Goal: Information Seeking & Learning: Learn about a topic

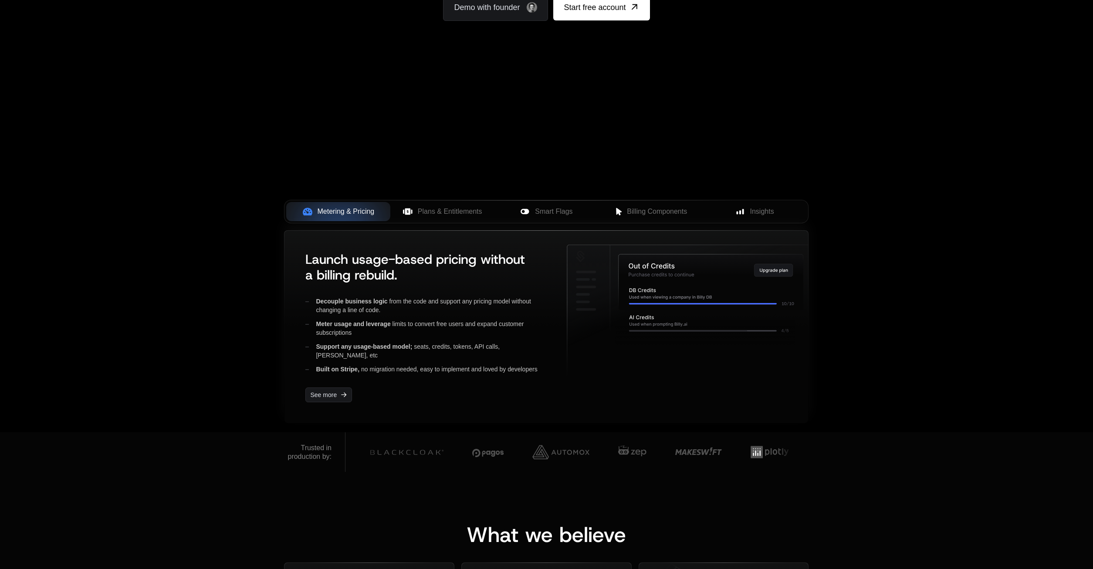
scroll to position [178, 0]
click at [436, 215] on span "Plans & Entitlements" at bounding box center [450, 211] width 64 height 10
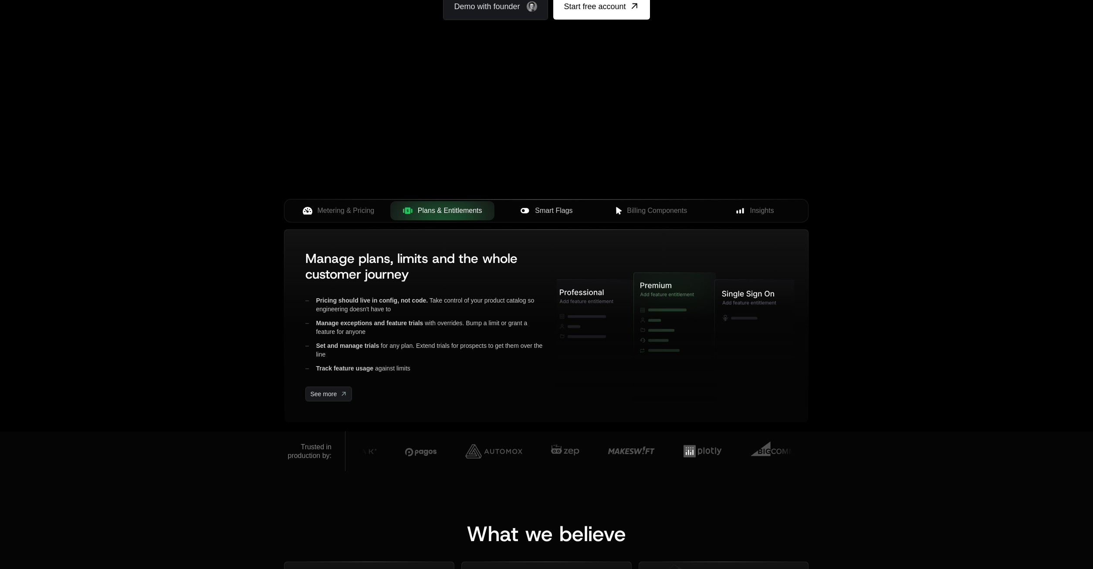
click at [544, 209] on span "Smart Flags" at bounding box center [553, 211] width 37 height 10
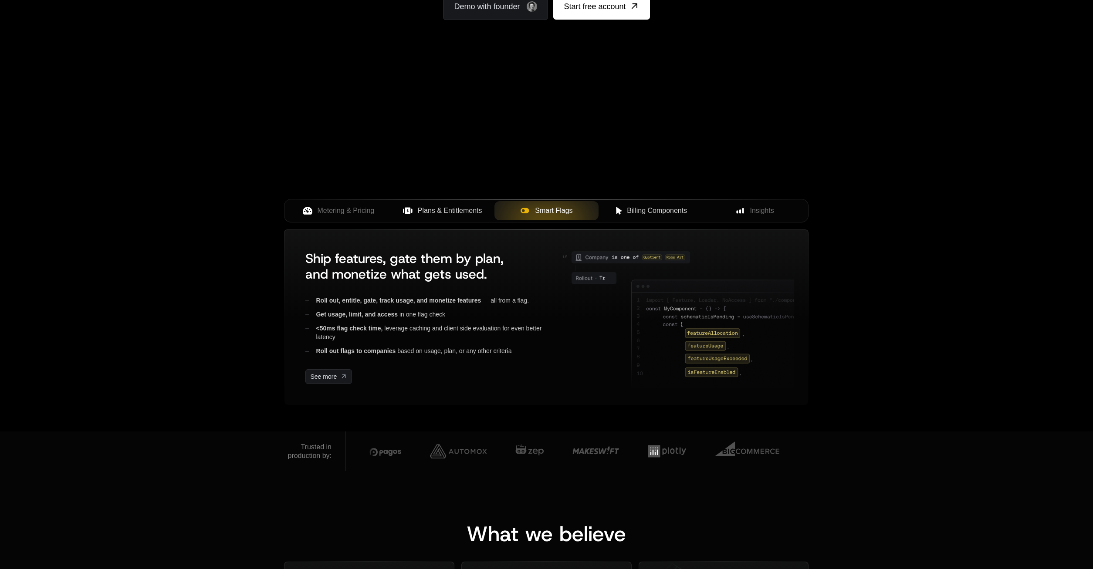
click at [643, 215] on span "Billing Components" at bounding box center [657, 211] width 60 height 10
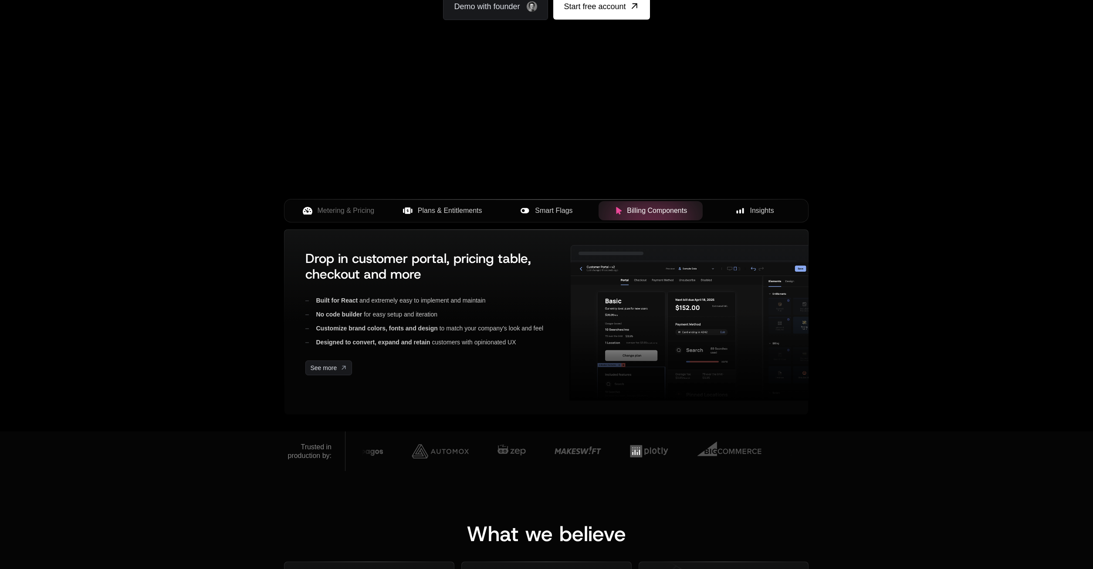
click at [748, 214] on div "Insights" at bounding box center [754, 211] width 90 height 10
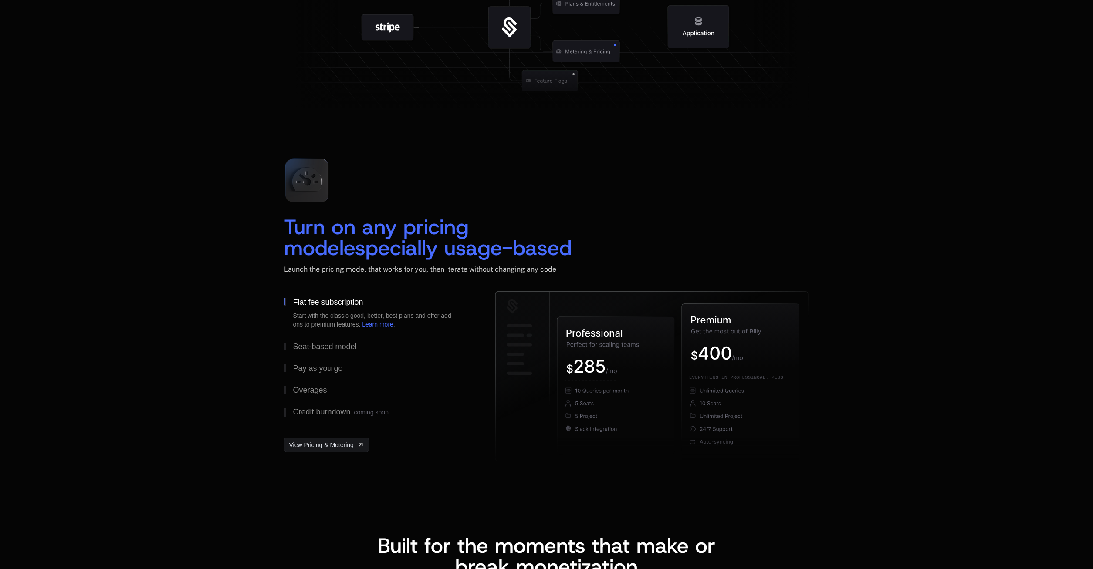
scroll to position [1199, 0]
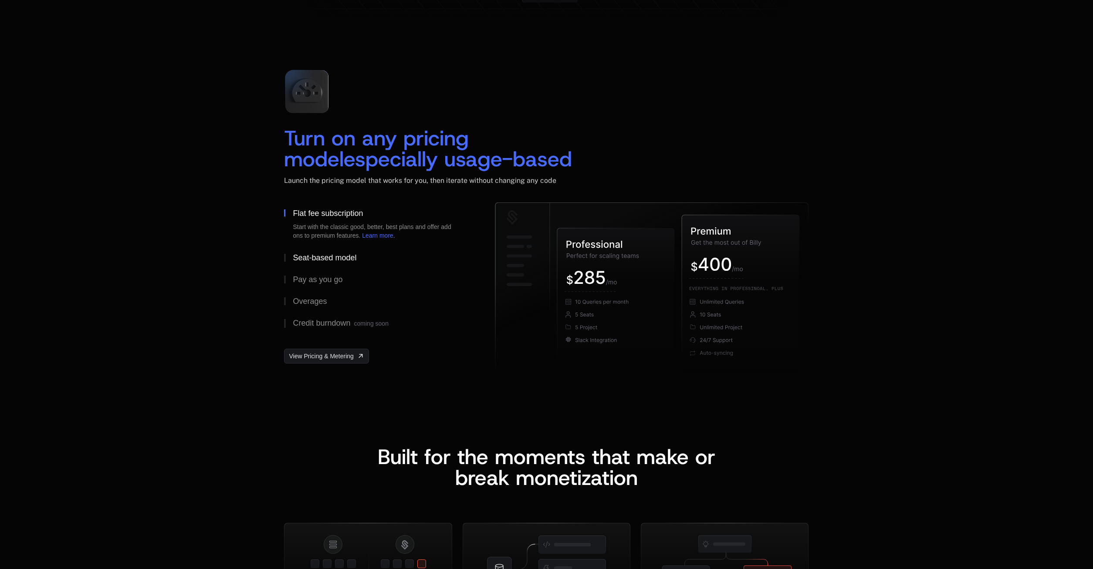
click at [315, 256] on div "Seat-based model" at bounding box center [325, 258] width 64 height 8
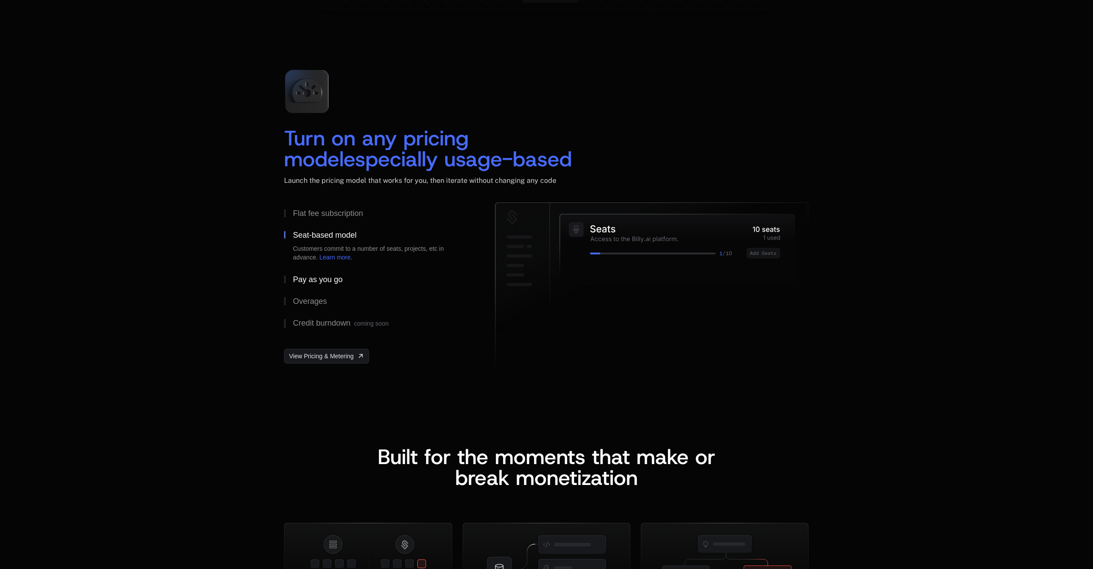
click at [313, 279] on div "Pay as you go" at bounding box center [318, 280] width 50 height 8
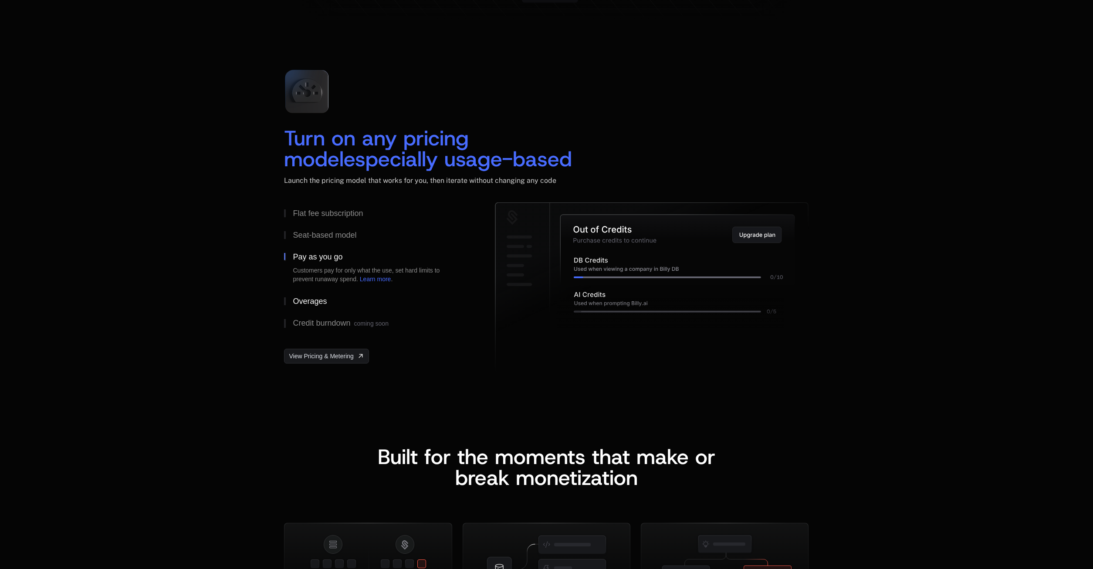
click at [320, 300] on div "Overages" at bounding box center [310, 301] width 34 height 8
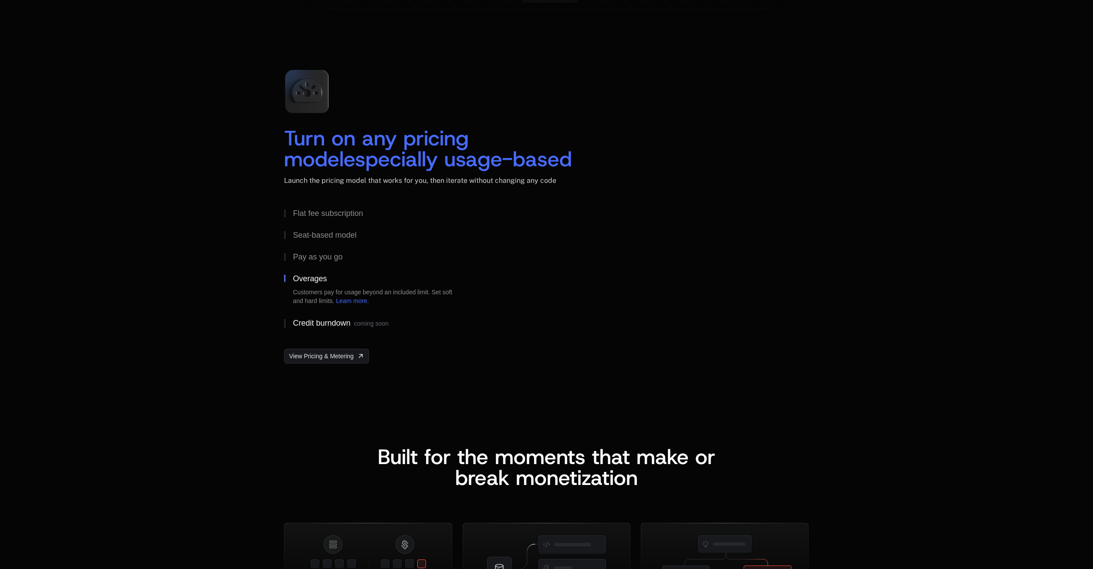
click at [306, 324] on div "Credit burndown coming soon" at bounding box center [340, 323] width 95 height 9
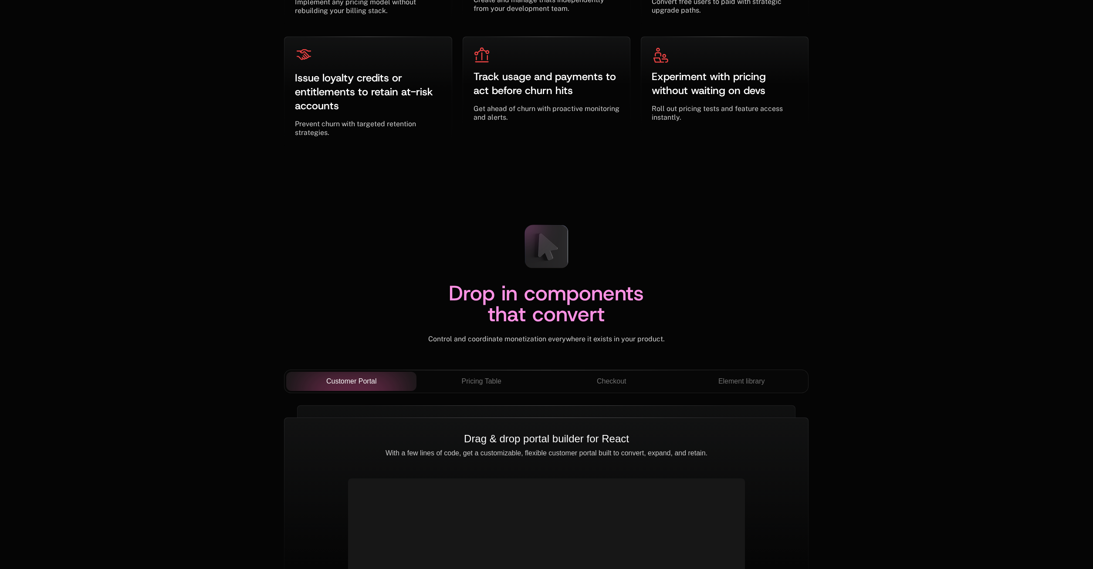
scroll to position [2932, 0]
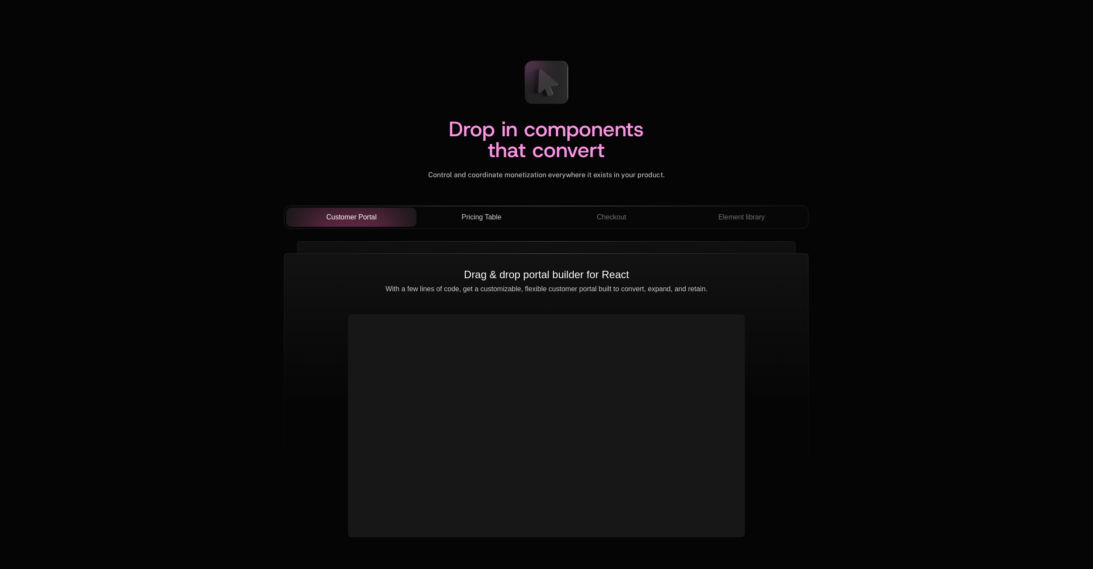
click at [501, 216] on span "Pricing Table" at bounding box center [482, 217] width 40 height 10
click at [646, 218] on div "Checkout" at bounding box center [611, 217] width 116 height 10
click at [740, 216] on span "Element library" at bounding box center [741, 217] width 47 height 10
click at [354, 219] on span "Customer Portal" at bounding box center [351, 217] width 51 height 10
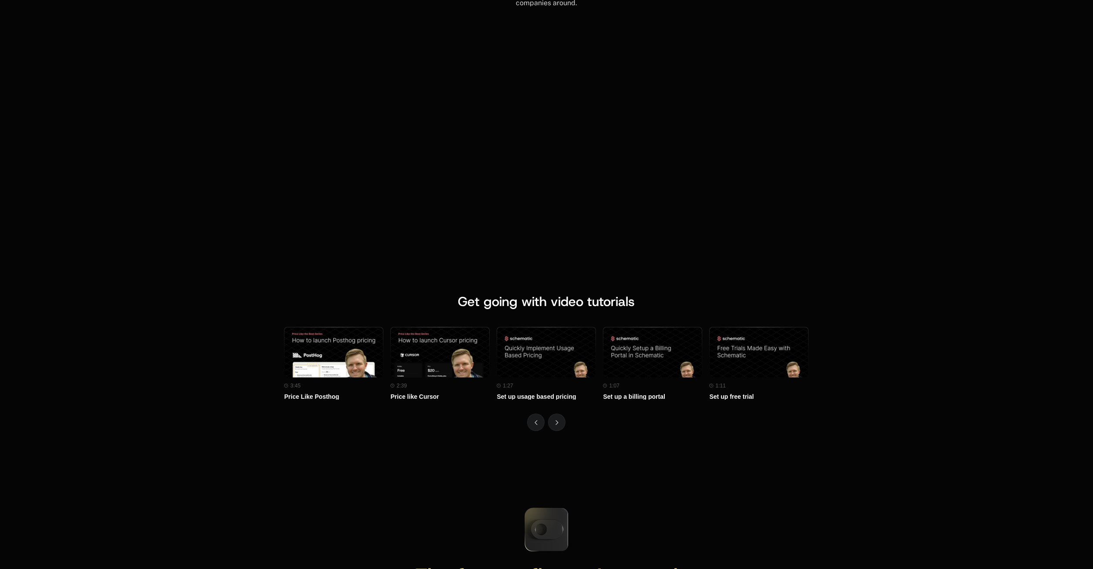
scroll to position [3776, 0]
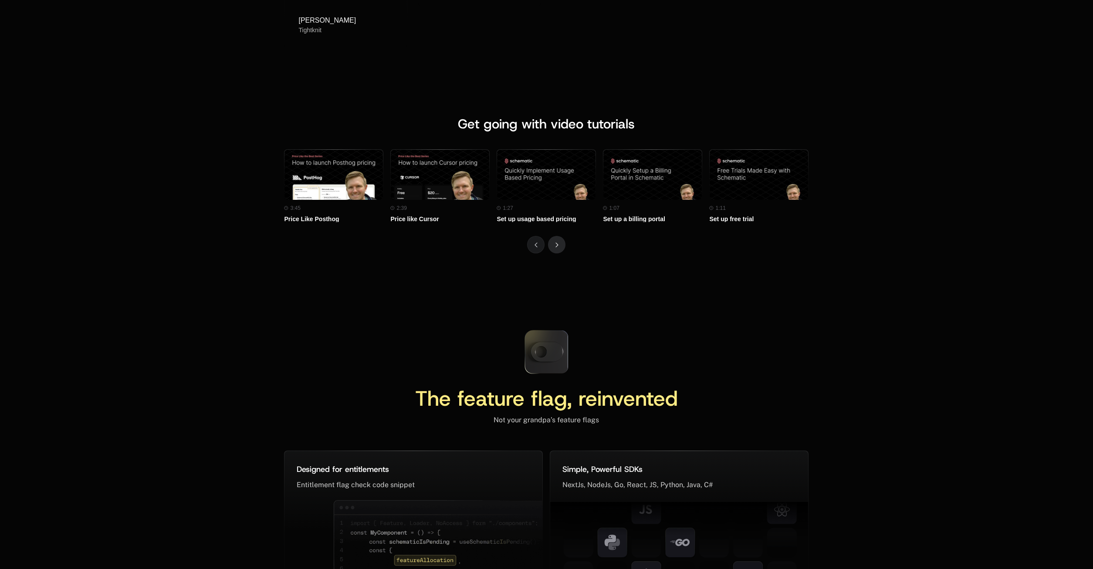
click at [556, 245] on icon "Next" at bounding box center [556, 245] width 3 height 5
click at [561, 244] on button "Next" at bounding box center [556, 244] width 17 height 17
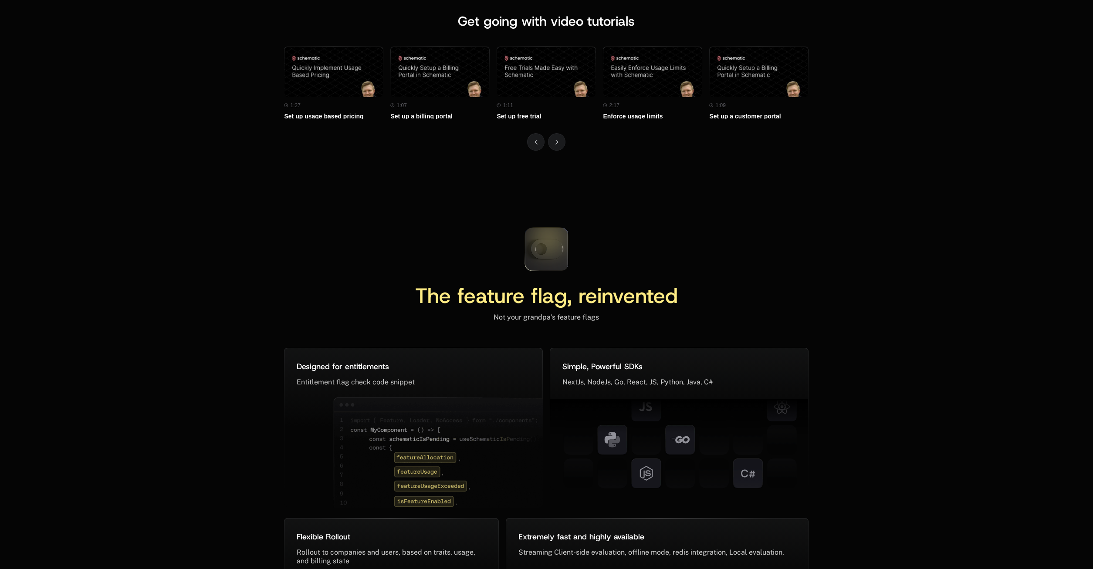
scroll to position [3953, 0]
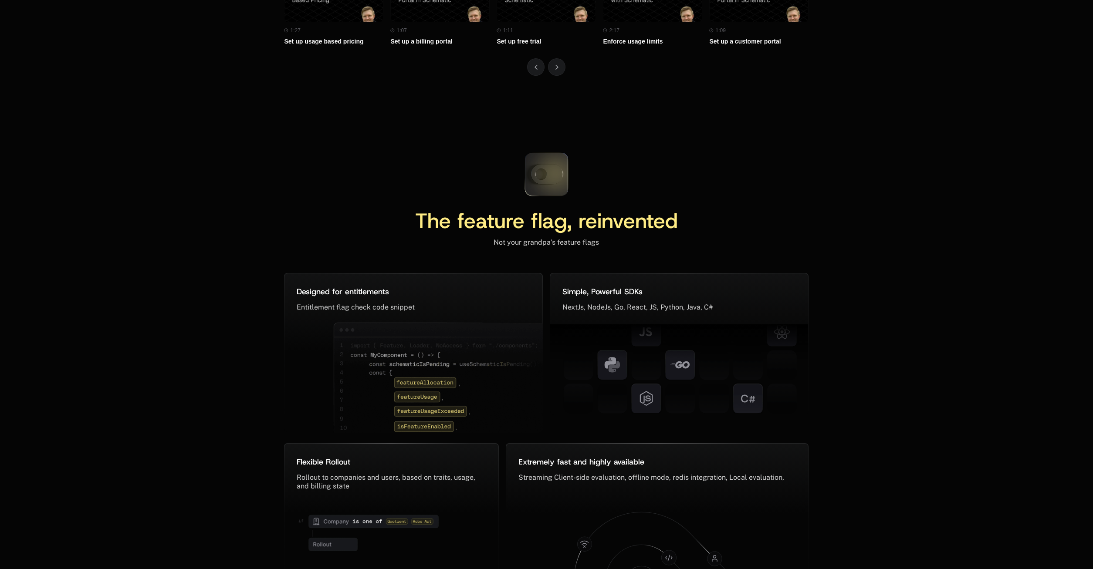
click at [556, 182] on icon at bounding box center [546, 175] width 32 height 20
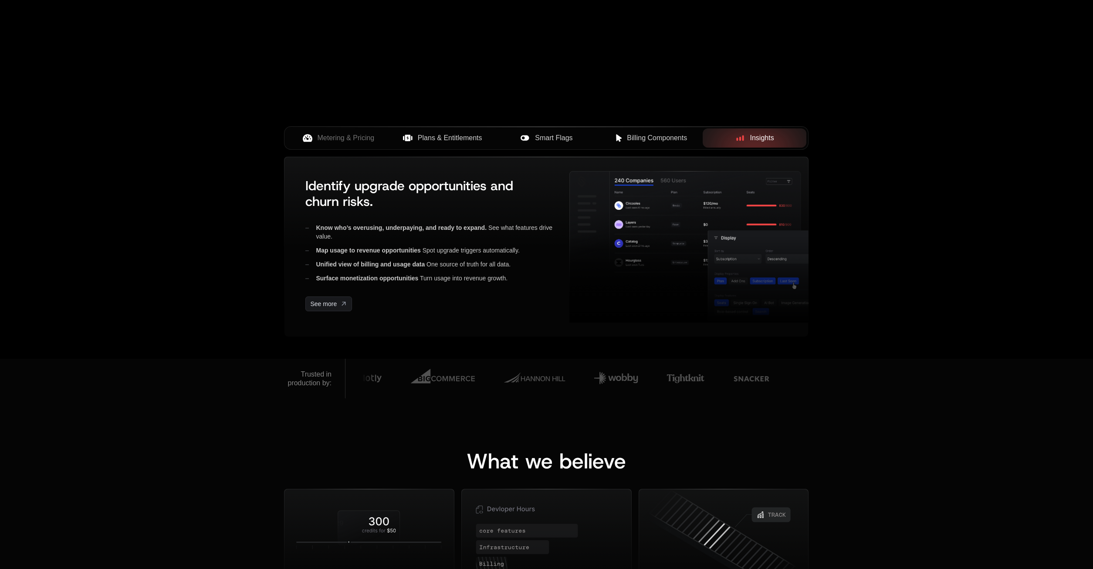
scroll to position [0, 0]
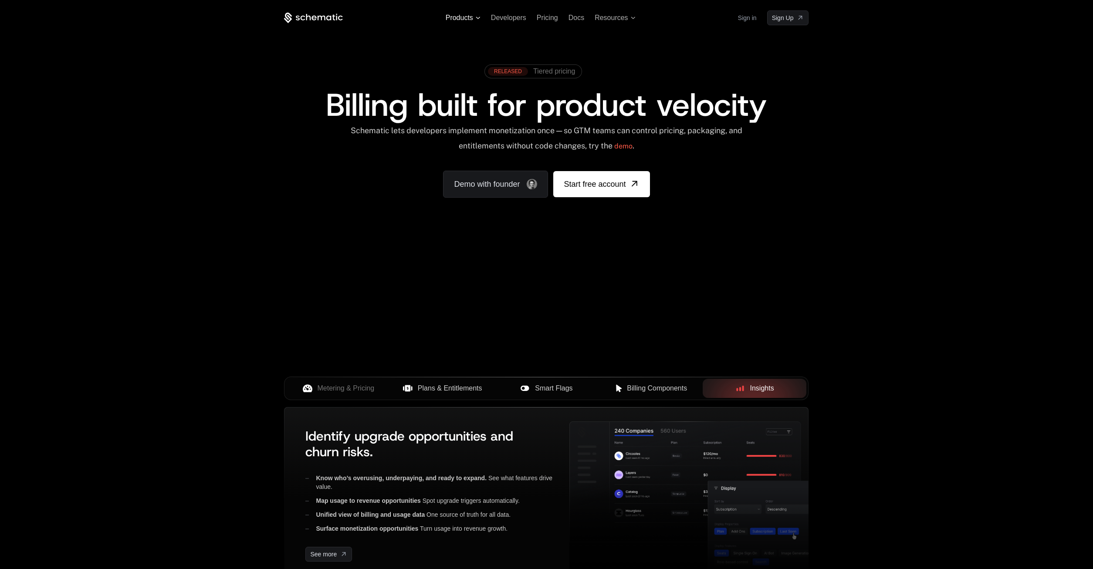
click at [479, 17] on icon at bounding box center [478, 18] width 4 height 2
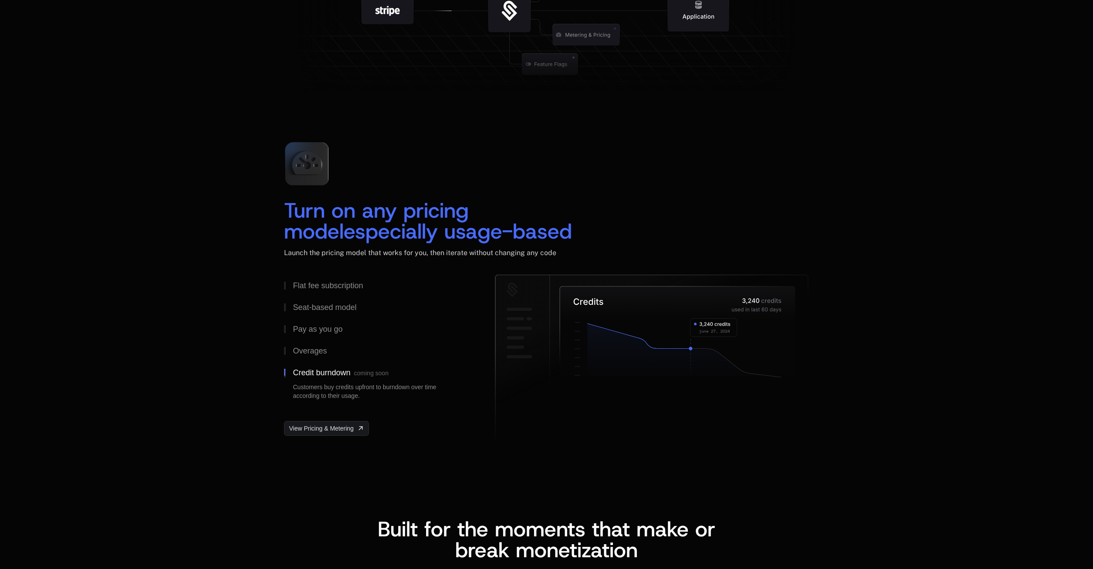
scroll to position [1155, 0]
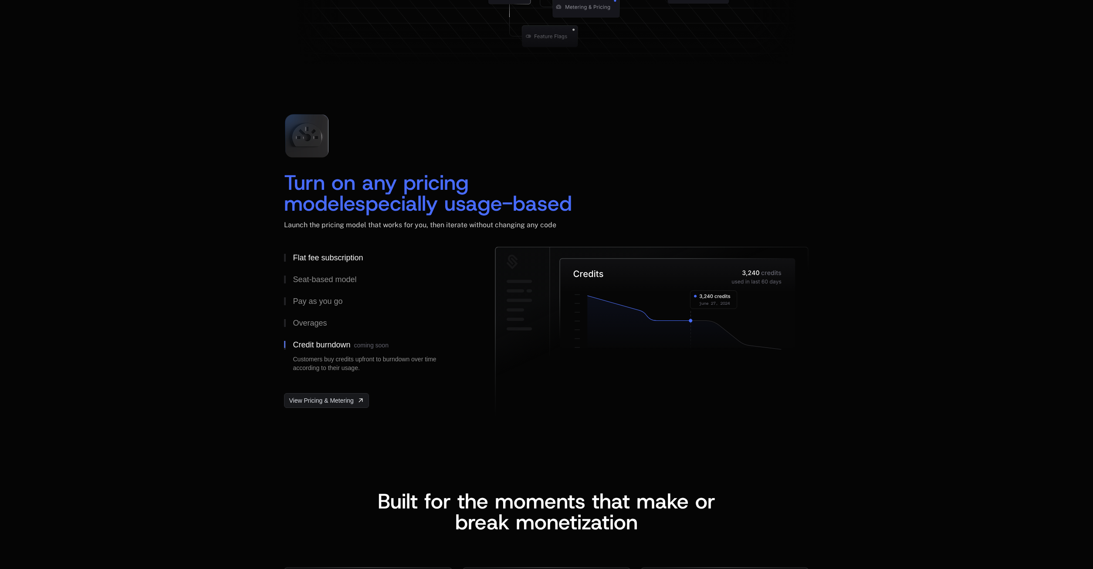
click at [339, 261] on div "Flat fee subscription" at bounding box center [328, 258] width 70 height 8
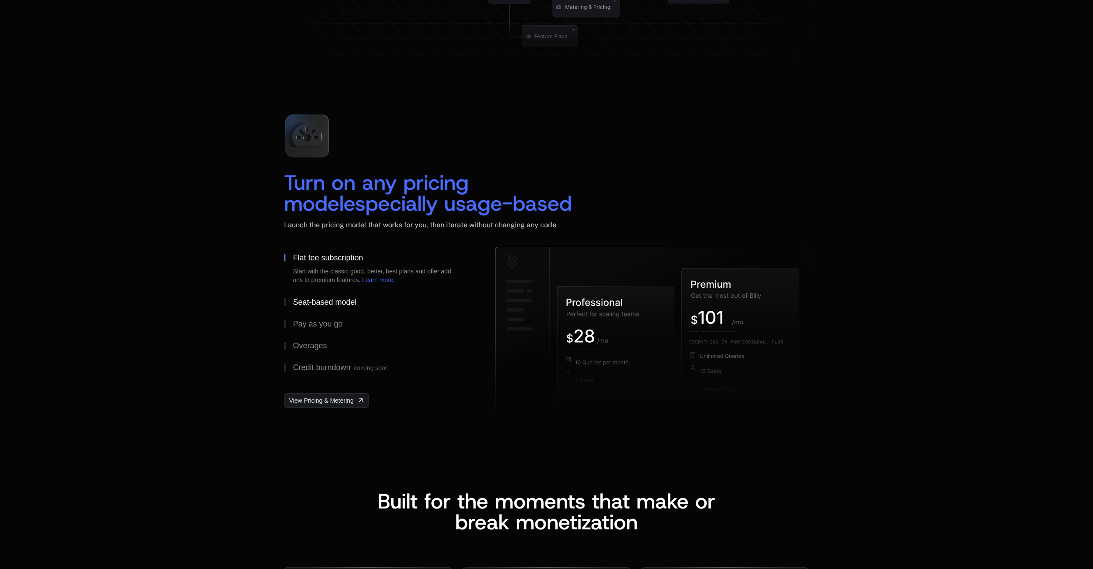
click at [321, 305] on div "Seat-based model" at bounding box center [325, 302] width 64 height 8
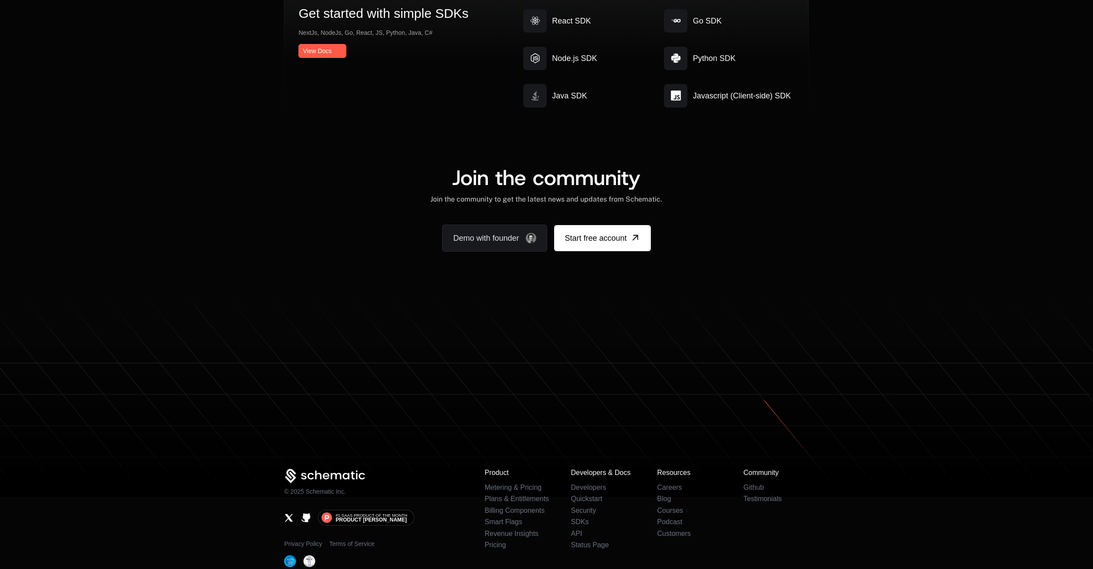
scroll to position [2361, 0]
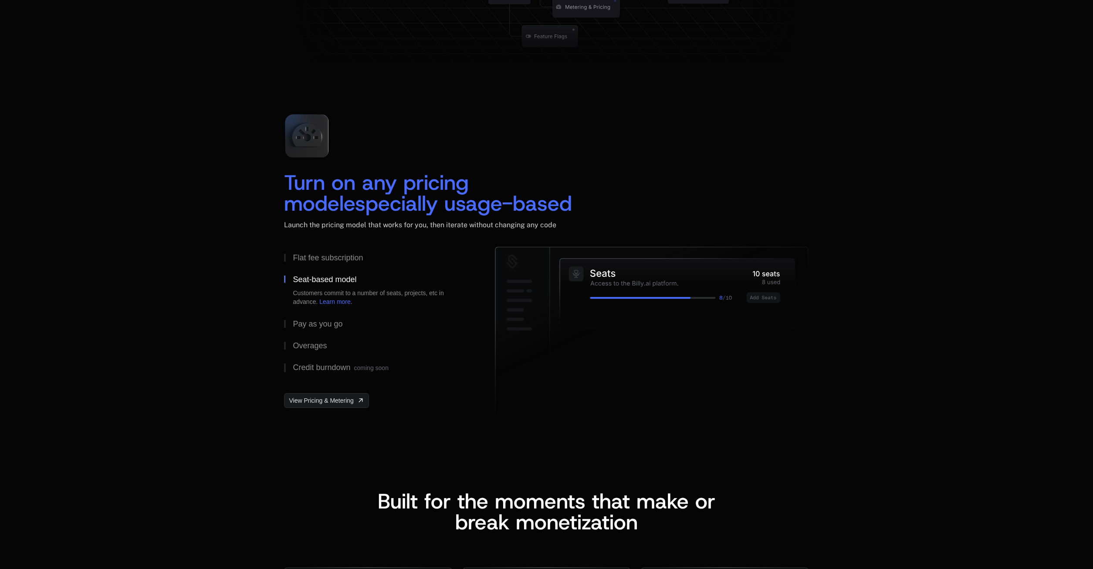
scroll to position [0, 213]
